Goal: Task Accomplishment & Management: Manage account settings

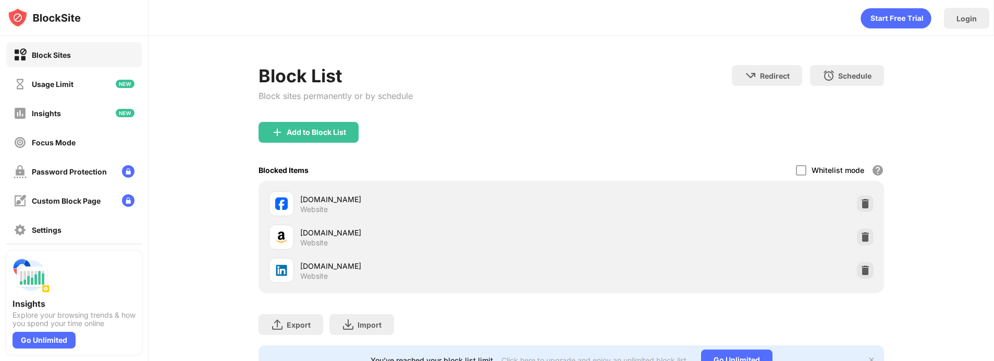
scroll to position [72, 0]
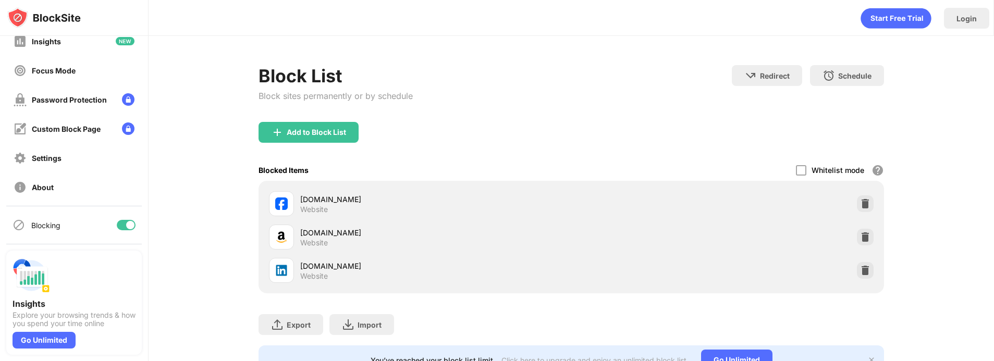
click at [129, 223] on div at bounding box center [130, 225] width 8 height 8
click at [123, 230] on div "Blocking" at bounding box center [74, 225] width 136 height 25
click at [131, 220] on div at bounding box center [126, 225] width 19 height 10
